Goal: Register for event/course

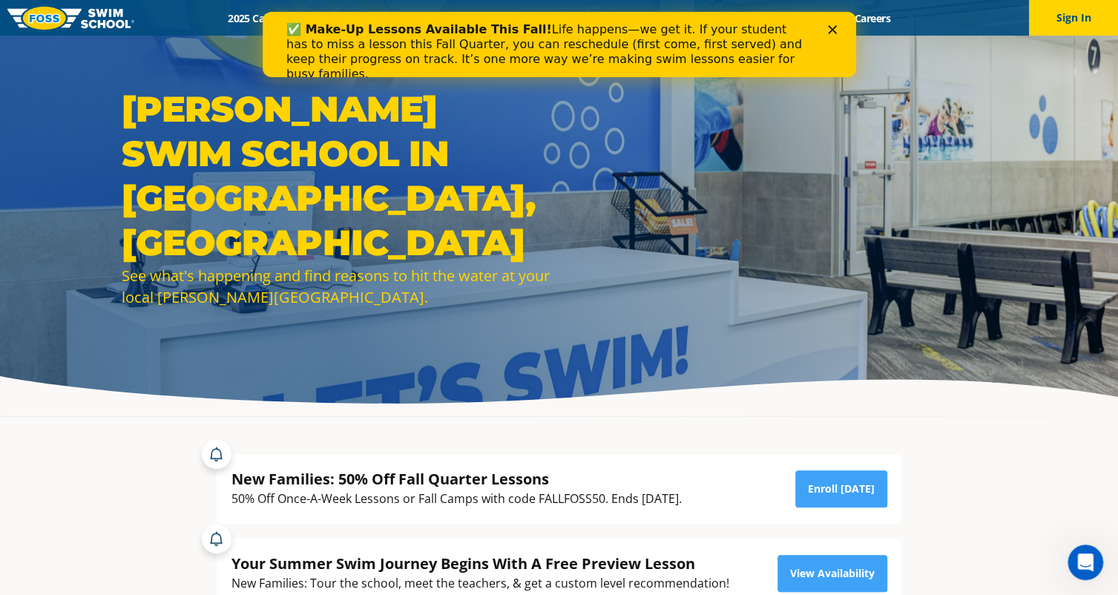
click at [828, 29] on icon "Close" at bounding box center [831, 29] width 9 height 9
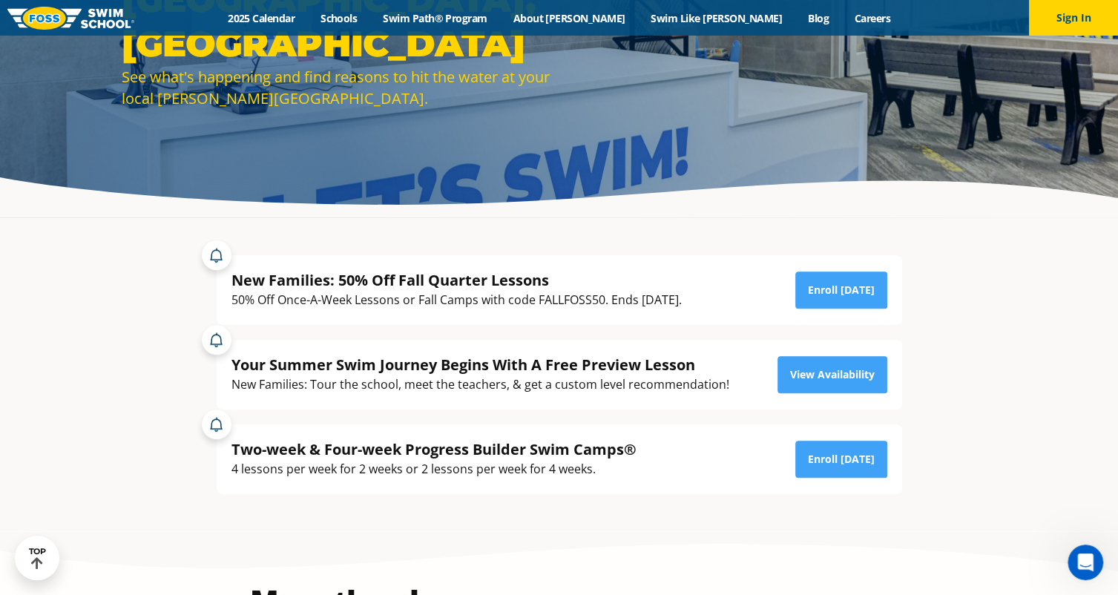
scroll to position [223, 0]
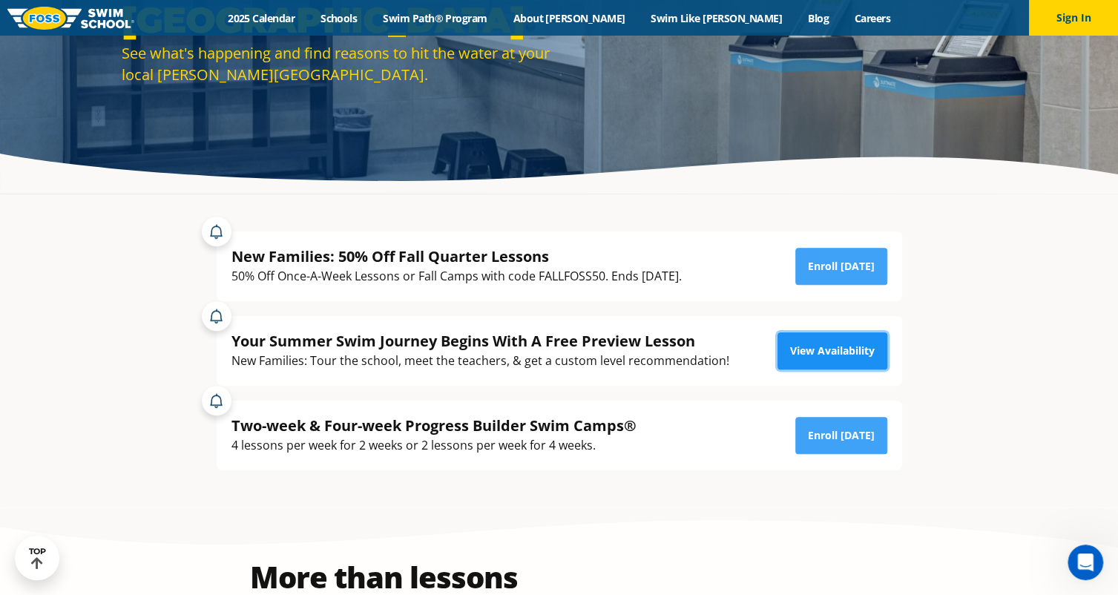
click at [810, 345] on link "View Availability" at bounding box center [832, 350] width 110 height 37
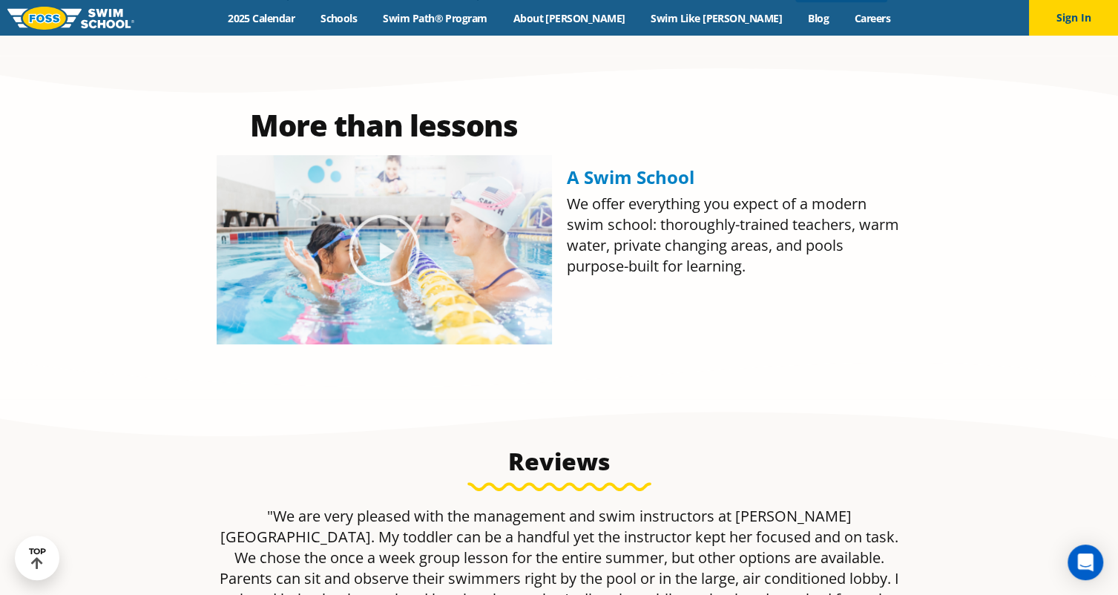
scroll to position [148, 0]
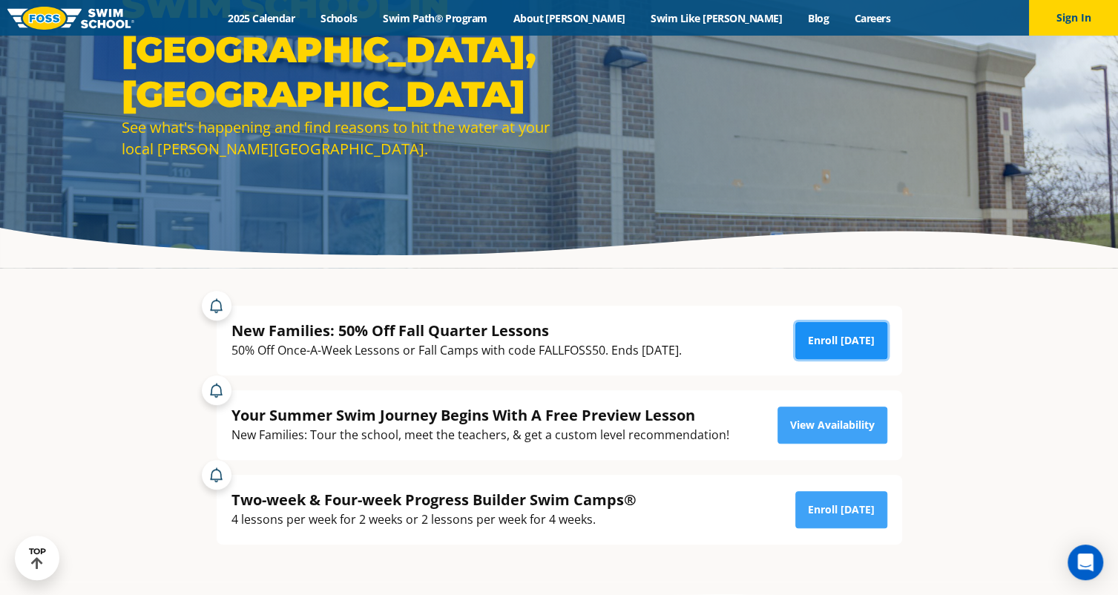
click at [825, 339] on link "Enroll [DATE]" at bounding box center [841, 340] width 92 height 37
